Goal: Transaction & Acquisition: Purchase product/service

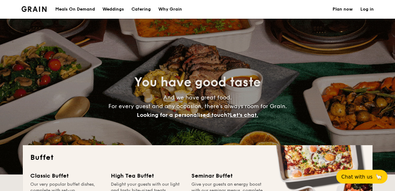
select select
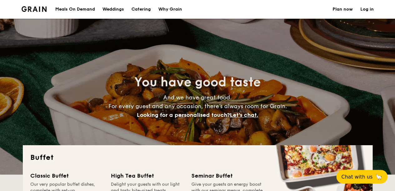
click at [146, 10] on h1 "Catering" at bounding box center [140, 9] width 19 height 19
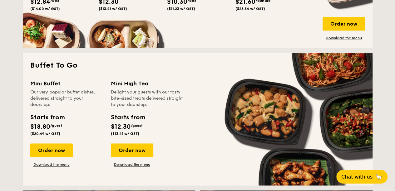
scroll to position [368, 0]
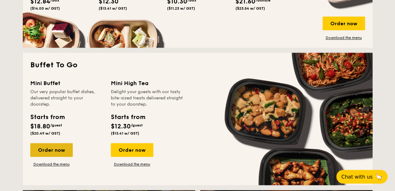
click at [45, 153] on div "Order now" at bounding box center [51, 150] width 42 height 14
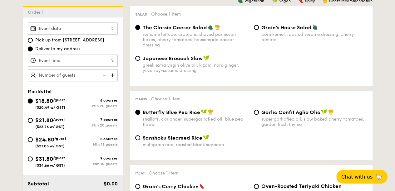
scroll to position [170, 0]
click at [31, 159] on input "$31.80 /guest ($34.66 w/ GST) 9 courses Min 10 guests" at bounding box center [30, 158] width 5 height 5
radio input "true"
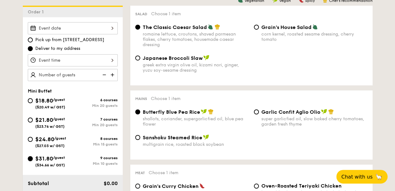
radio input "false"
radio input "true"
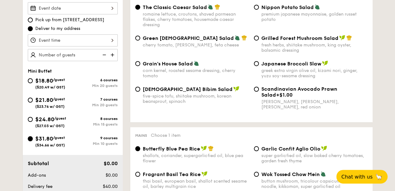
scroll to position [191, 0]
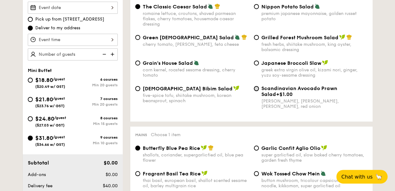
click at [256, 90] on input "Scandinavian Avocado Prawn Salad +$1.00 virgin [PERSON_NAME] dressing, dijon mu…" at bounding box center [256, 88] width 5 height 5
radio input "true"
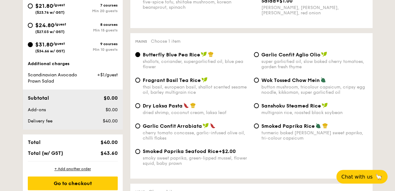
scroll to position [286, 0]
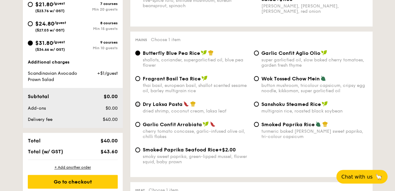
click at [137, 106] on input "Dry Laksa Pasta dried shrimp, coconut cream, laksa leaf" at bounding box center [137, 104] width 5 height 5
radio input "true"
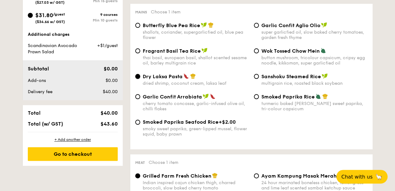
scroll to position [314, 0]
click at [252, 98] on div "Smoked Paprika Rice turmeric baked [PERSON_NAME] sweet paprika, tri-colour caps…" at bounding box center [310, 103] width 119 height 18
click at [256, 98] on input "Smoked Paprika Rice turmeric baked [PERSON_NAME] sweet paprika, tri-colour caps…" at bounding box center [256, 97] width 5 height 5
radio input "true"
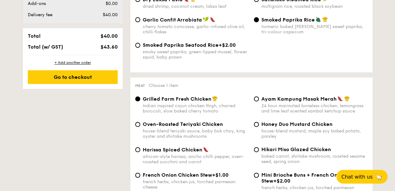
scroll to position [391, 0]
click at [258, 100] on input "Ayam Kampung Masak Merah 24 hour marinated boneless chicken, lemongrass and lim…" at bounding box center [256, 98] width 5 height 5
radio input "true"
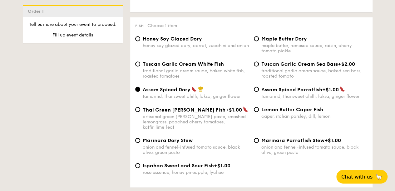
scroll to position [612, 0]
click at [138, 139] on input "Marinara Dory Stew onion and fennel-infused tomato sauce, black olive, green pe…" at bounding box center [137, 141] width 5 height 5
radio input "true"
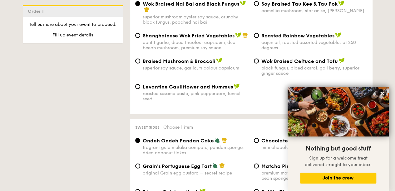
scroll to position [824, 0]
click at [255, 33] on input "Roasted Rainbow Vegetables cajun oil, roasted assorted vegetables at 250 degrees" at bounding box center [256, 35] width 5 height 5
radio input "true"
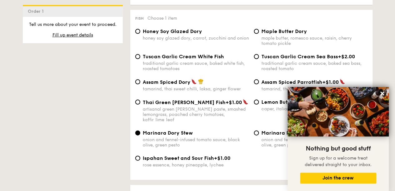
scroll to position [637, 0]
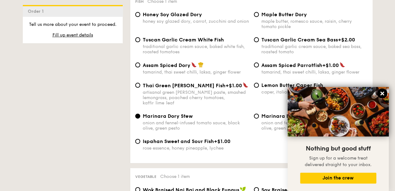
click at [383, 93] on icon at bounding box center [382, 94] width 4 height 4
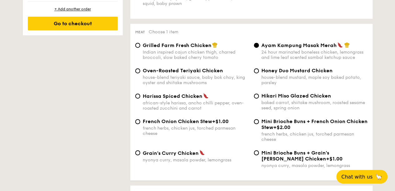
scroll to position [444, 0]
click at [256, 74] on input "Honey Duo Mustard Chicken house-blend mustard, maple soy baked potato, parsley" at bounding box center [256, 71] width 5 height 5
radio input "true"
click at [258, 97] on input "Hikari Miso Glazed Chicken baked carrot, shiitake mushroom, roasted sesame seed…" at bounding box center [256, 96] width 5 height 5
radio input "true"
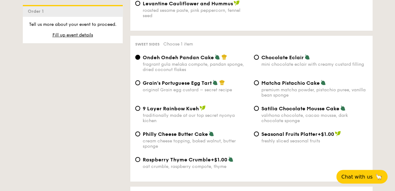
scroll to position [909, 0]
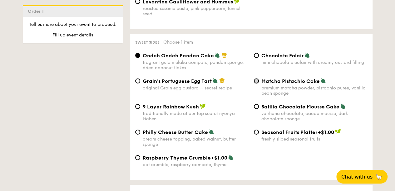
click at [256, 80] on input "Matcha Pistachio Cake premium matcha powder, pistachio puree, vanilla bean spon…" at bounding box center [256, 81] width 5 height 5
radio input "true"
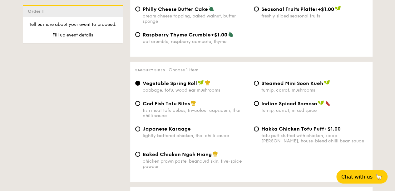
scroll to position [1032, 0]
click at [151, 105] on span "Cod Fish Tofu Bites" at bounding box center [166, 103] width 47 height 6
click at [140, 105] on input "Cod Fish Tofu Bites fish meat tofu cubes, tri-colour capsicum, thai chilli sauce" at bounding box center [137, 103] width 5 height 5
radio input "true"
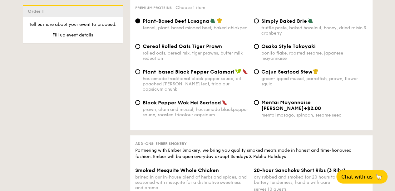
scroll to position [1323, 0]
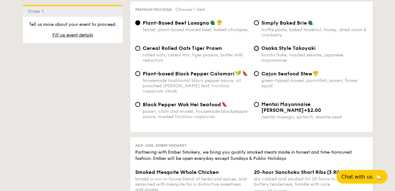
click at [256, 51] on input "Osaka Style Takoyaki bonito flake, roasted sesame, japanese mayonnaise" at bounding box center [256, 48] width 5 height 5
radio input "true"
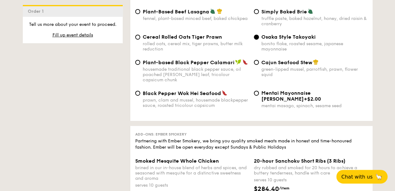
scroll to position [1330, 0]
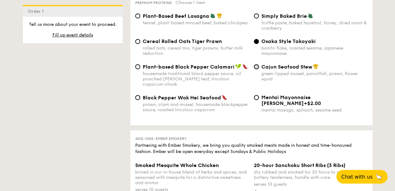
click at [255, 69] on input "Cajun Seafood Stew green-lipped mussel, parrotfish, prawn, flower squid" at bounding box center [256, 66] width 5 height 5
radio input "true"
click at [256, 44] on input "Osaka Style Takoyaki bonito flake, roasted sesame, japanese mayonnaise" at bounding box center [256, 41] width 5 height 5
radio input "true"
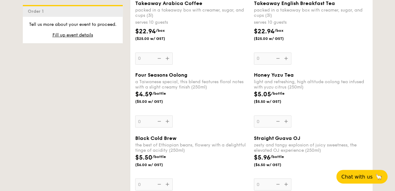
scroll to position [1670, 0]
click at [256, 46] on div "$22.94 /box ($25.00 w/ GST)" at bounding box center [310, 38] width 119 height 22
click at [256, 52] on input "0" at bounding box center [272, 58] width 37 height 12
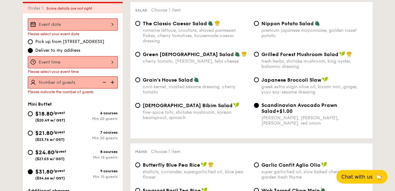
scroll to position [167, 0]
